Goal: Book appointment/travel/reservation

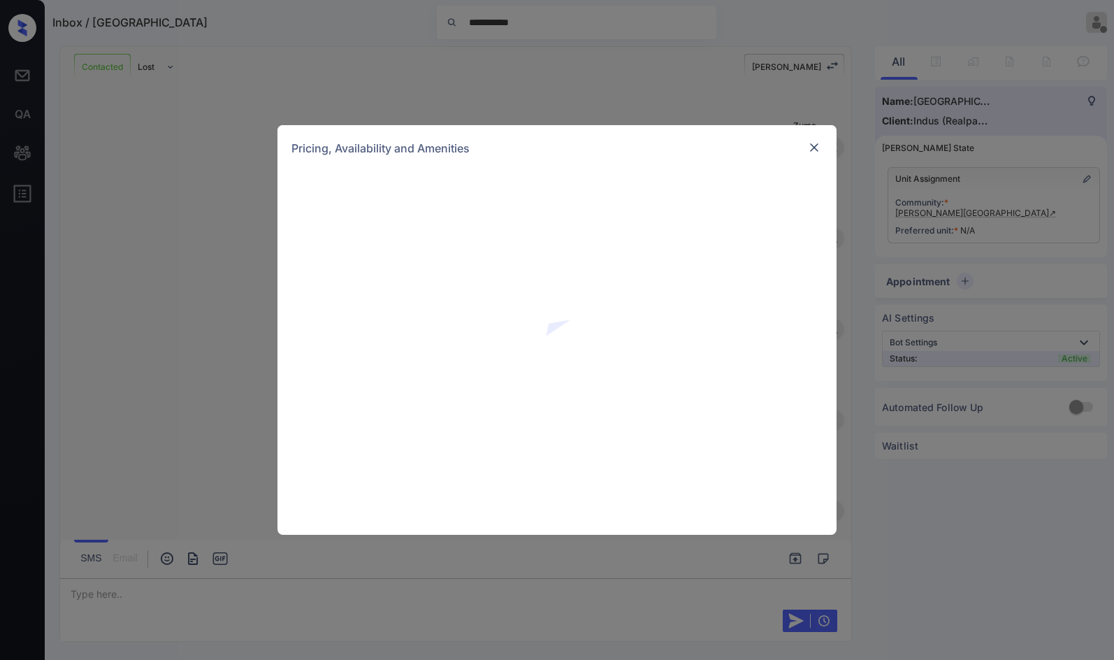
scroll to position [410, 0]
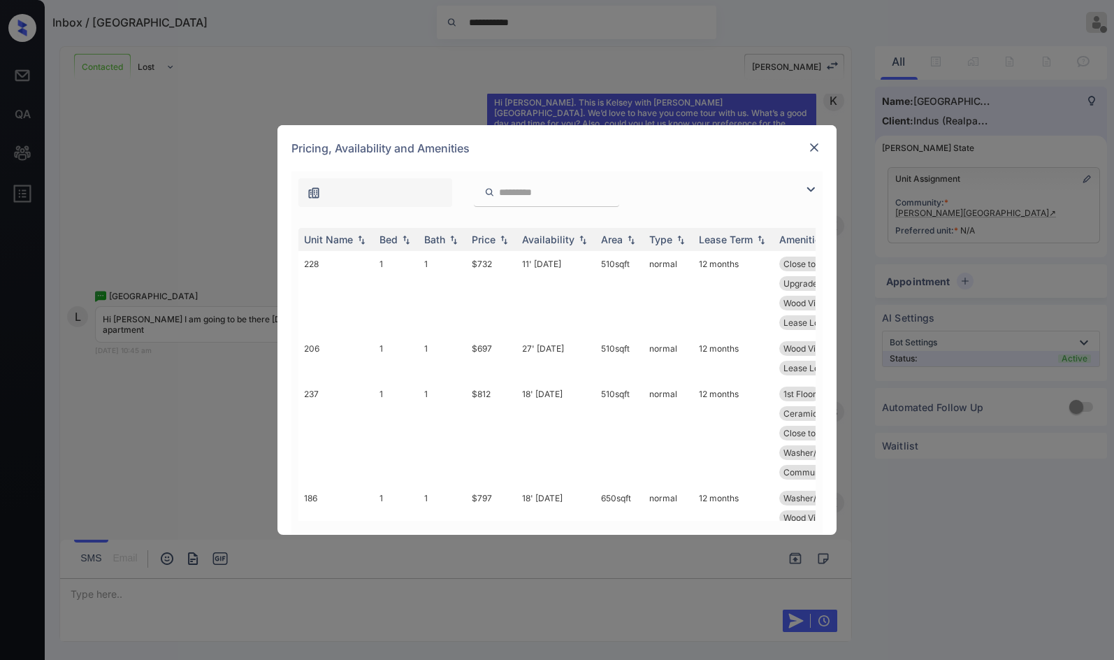
drag, startPoint x: 808, startPoint y: 185, endPoint x: 699, endPoint y: 221, distance: 114.0
click at [807, 185] on img at bounding box center [810, 189] width 17 height 17
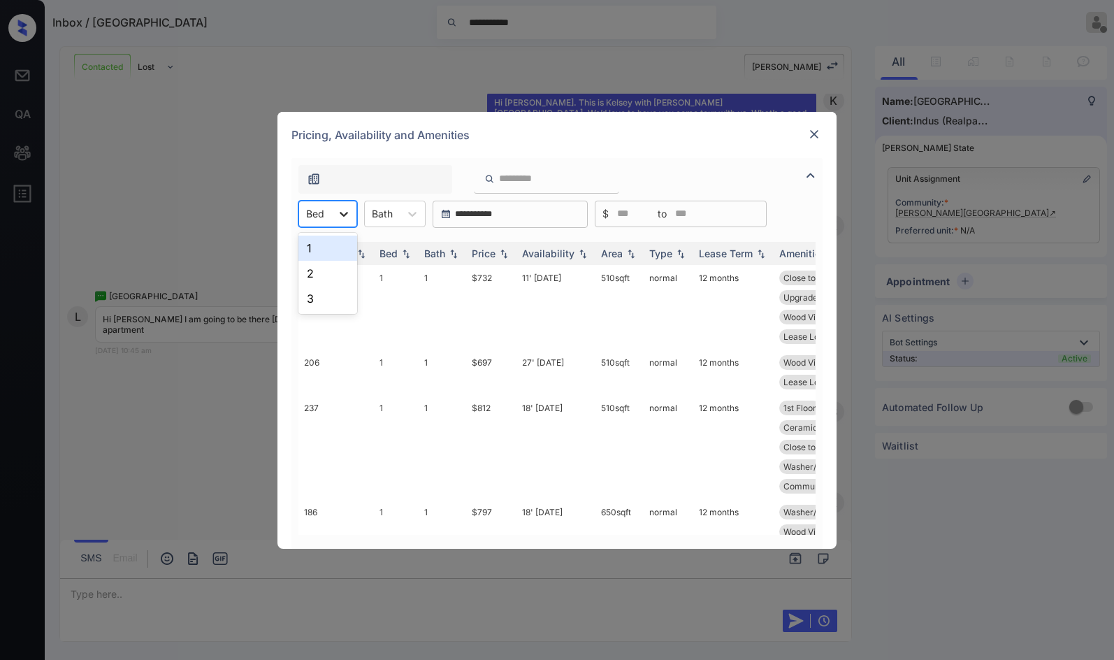
click at [344, 208] on icon at bounding box center [344, 214] width 14 height 14
click at [333, 245] on div "1" at bounding box center [327, 247] width 59 height 25
click at [512, 281] on td "$732" at bounding box center [491, 307] width 50 height 85
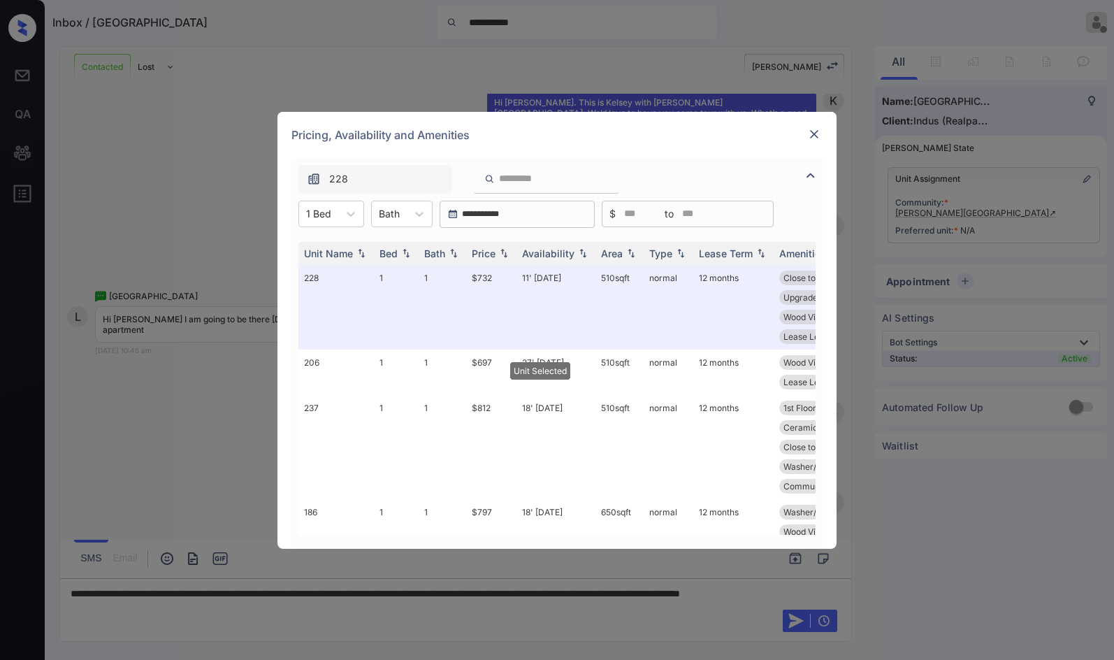
click at [811, 144] on div "Pricing, Availability and Amenities" at bounding box center [556, 135] width 559 height 46
click at [811, 139] on img at bounding box center [814, 134] width 14 height 14
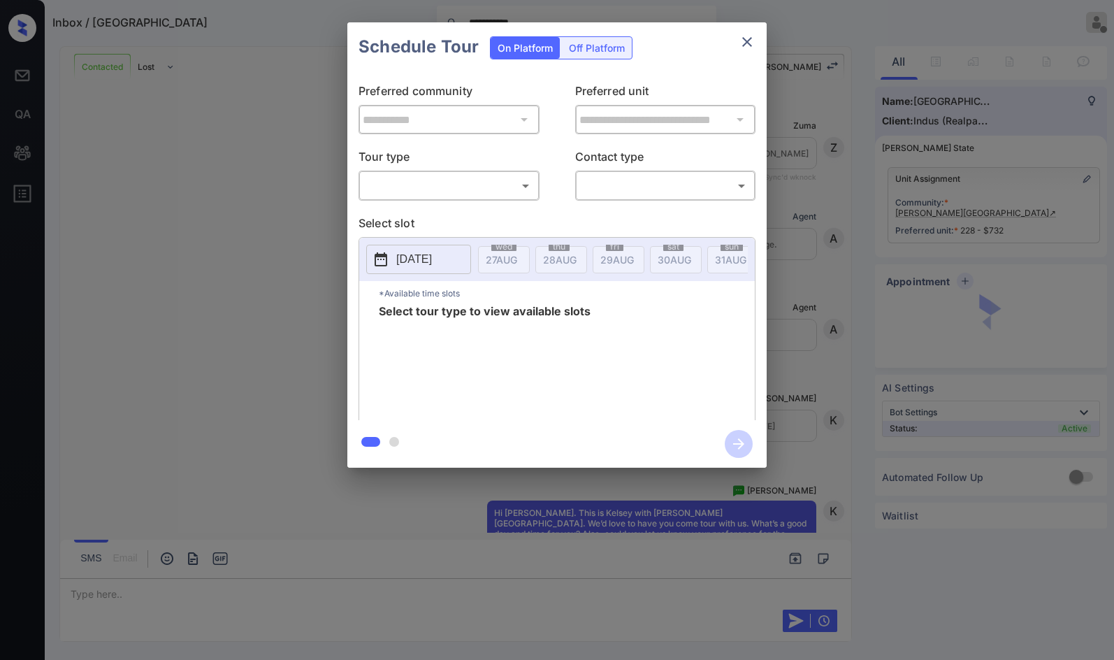
scroll to position [4608, 0]
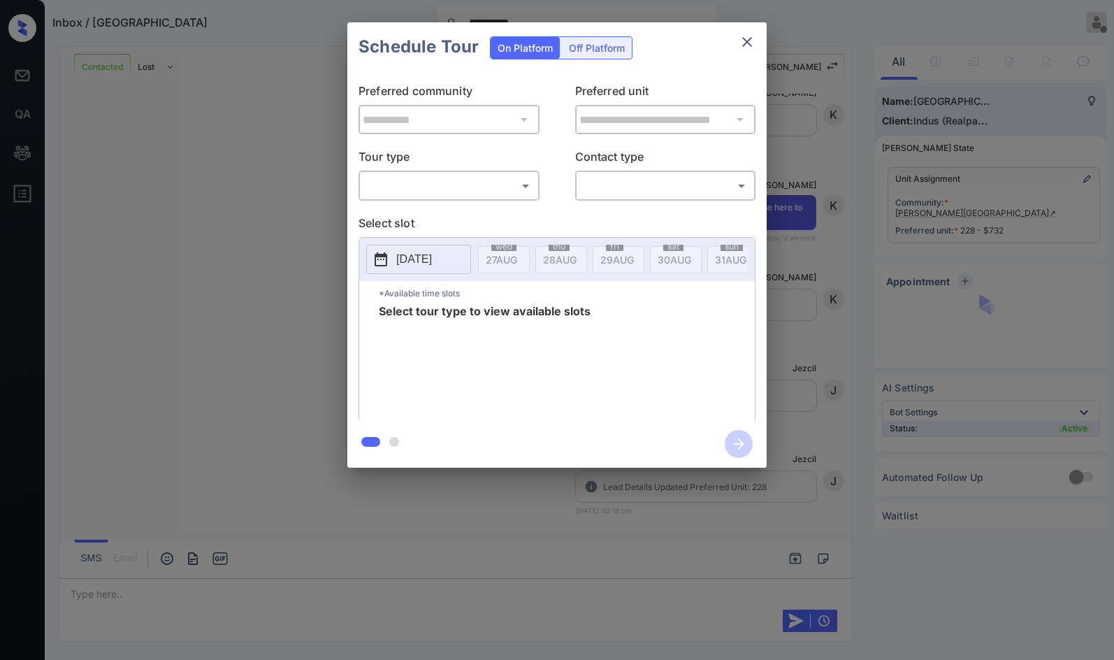
click at [528, 180] on body "**********" at bounding box center [557, 330] width 1114 height 660
drag, startPoint x: 521, startPoint y: 215, endPoint x: 605, endPoint y: 191, distance: 87.6
click at [520, 215] on li "In Person" at bounding box center [449, 216] width 173 height 25
type input "********"
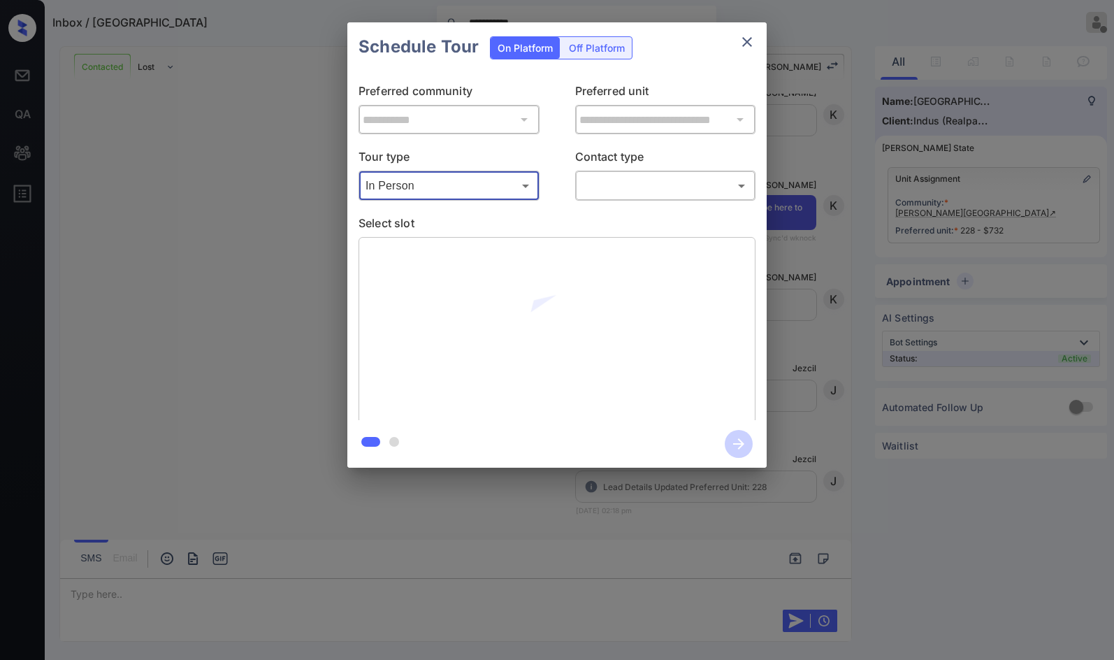
click at [616, 184] on body "**********" at bounding box center [557, 330] width 1114 height 660
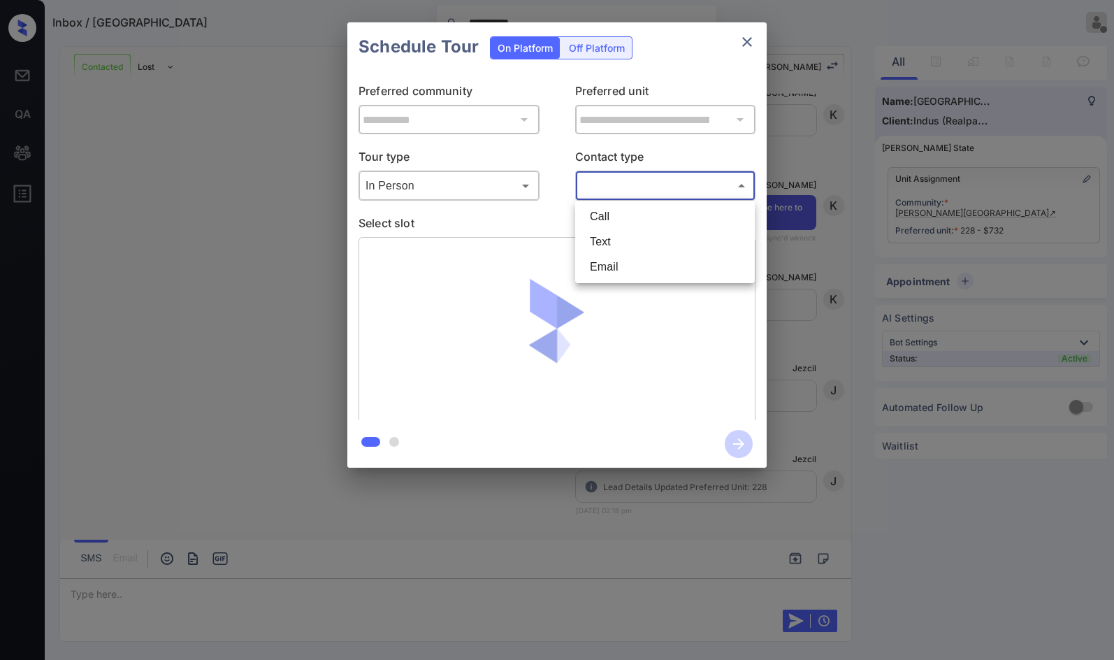
click at [623, 242] on li "Text" at bounding box center [665, 241] width 173 height 25
type input "****"
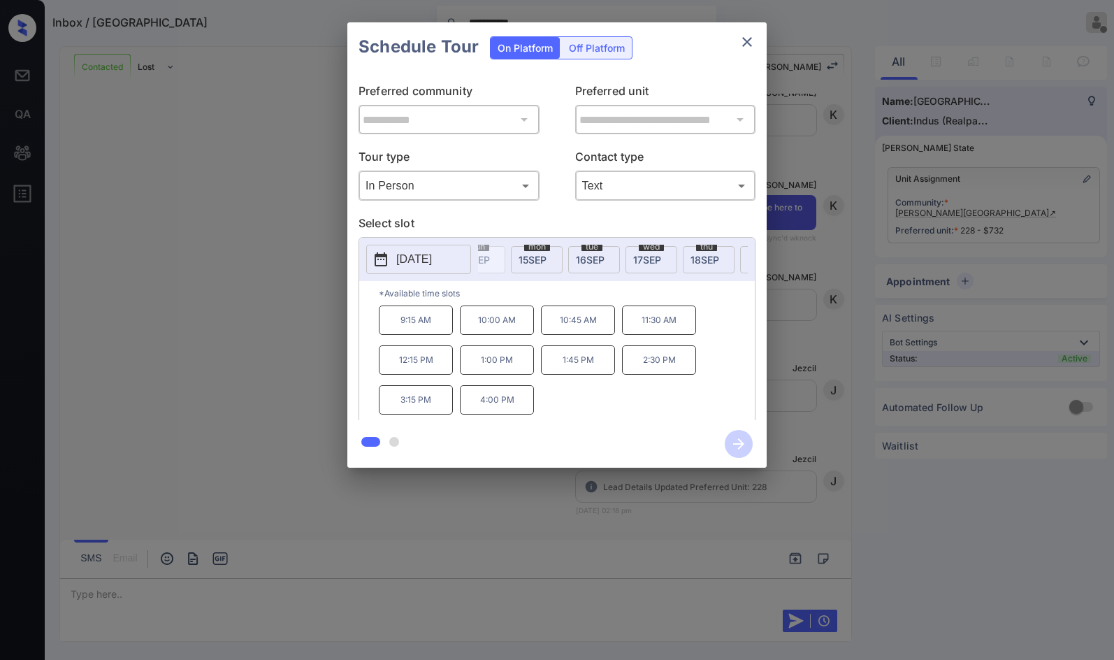
scroll to position [0, 1046]
click at [675, 251] on div "wed 17 SEP" at bounding box center [661, 259] width 52 height 27
click at [523, 320] on p "10:00 AM" at bounding box center [497, 319] width 74 height 29
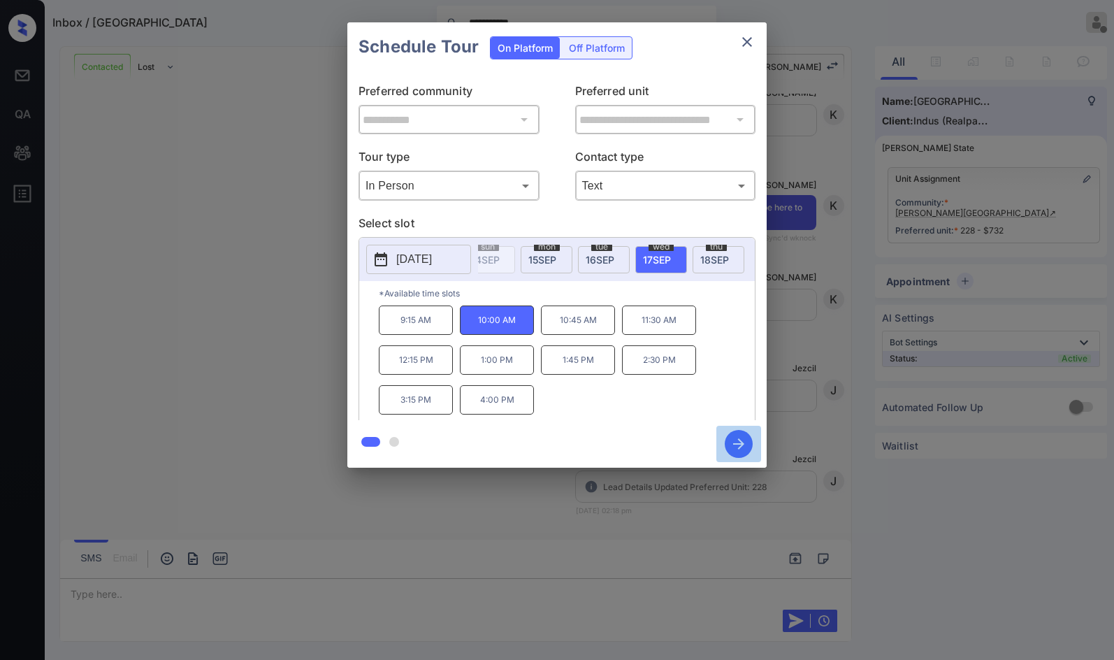
click at [731, 444] on icon "button" at bounding box center [739, 444] width 28 height 28
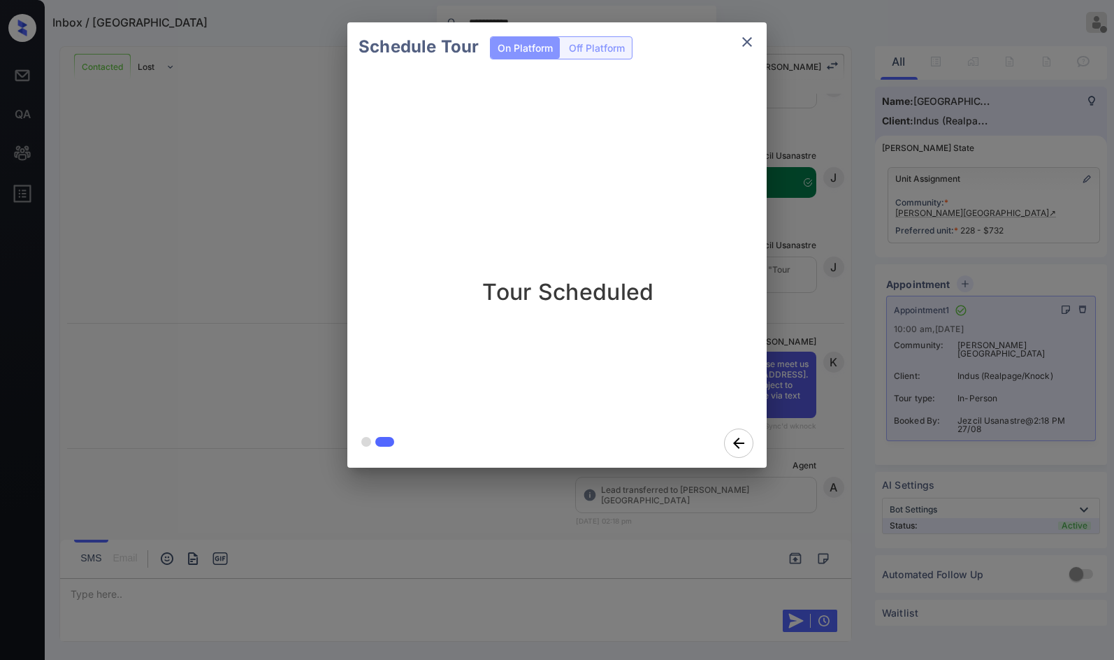
scroll to position [5008, 0]
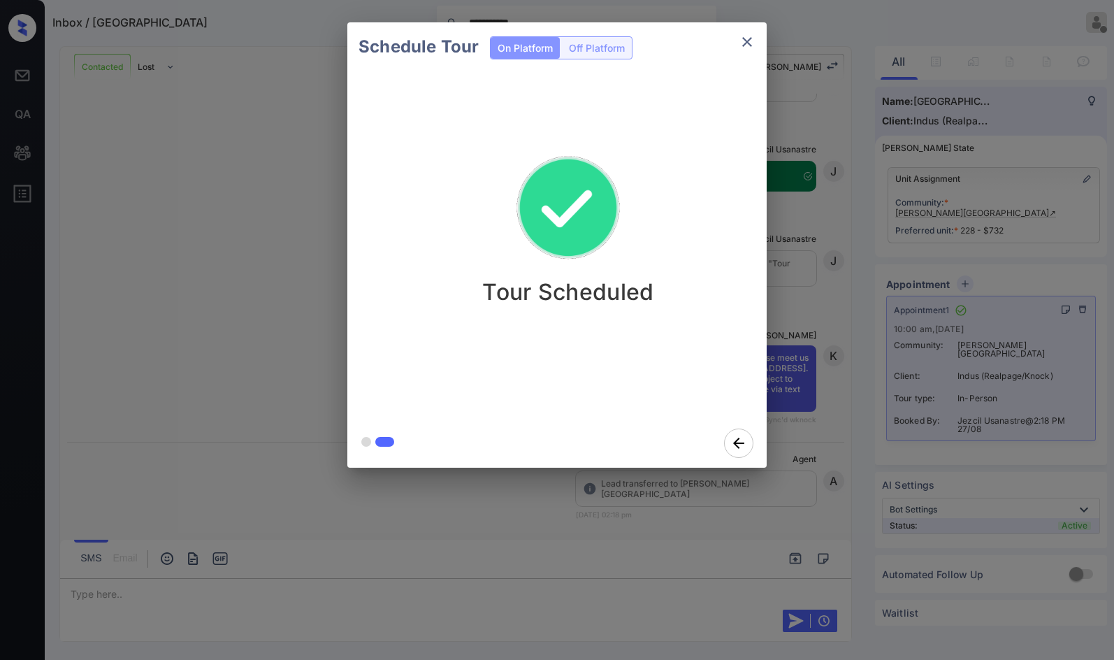
click at [192, 274] on div "Schedule Tour On Platform Off Platform Tour Scheduled" at bounding box center [557, 245] width 1114 height 490
